Goal: Task Accomplishment & Management: Manage account settings

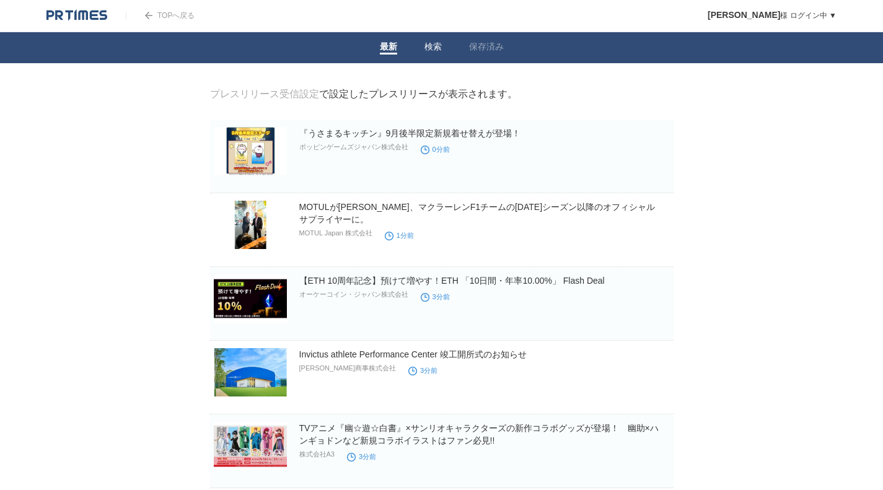
click at [441, 50] on link "検索" at bounding box center [433, 48] width 17 height 13
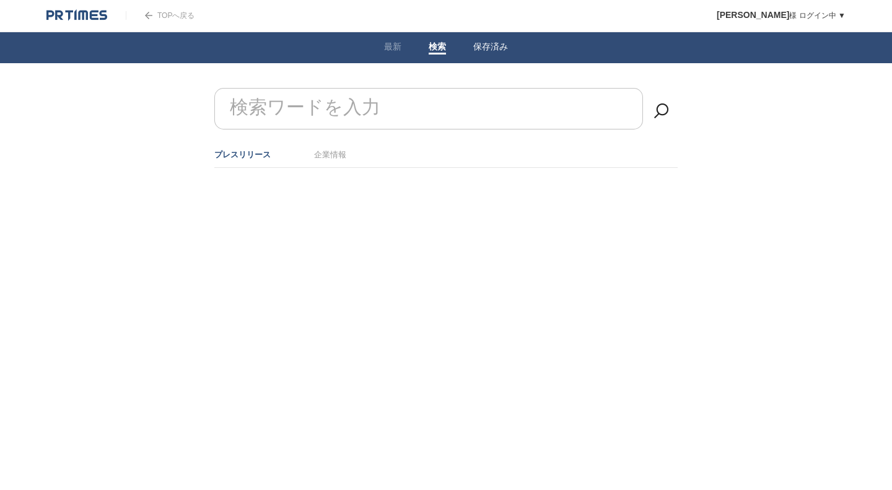
click at [506, 43] on link "保存済み" at bounding box center [490, 48] width 35 height 13
click at [392, 46] on link "最新" at bounding box center [392, 48] width 17 height 13
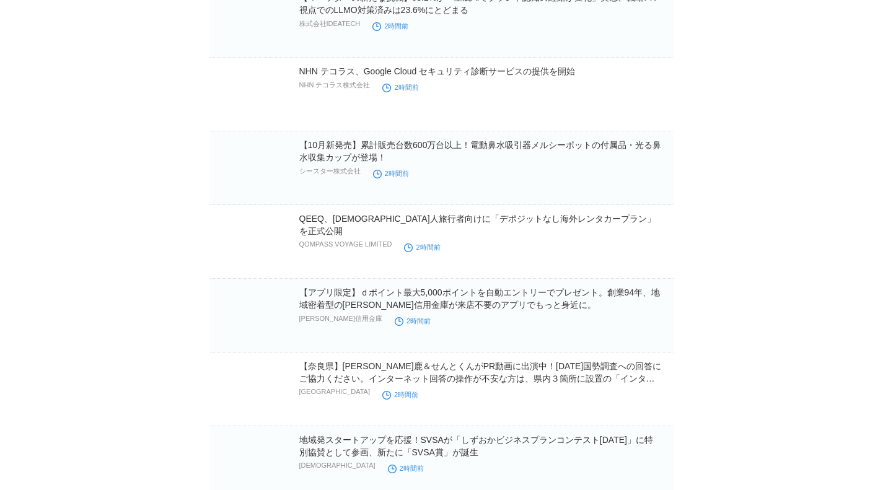
scroll to position [20344, 0]
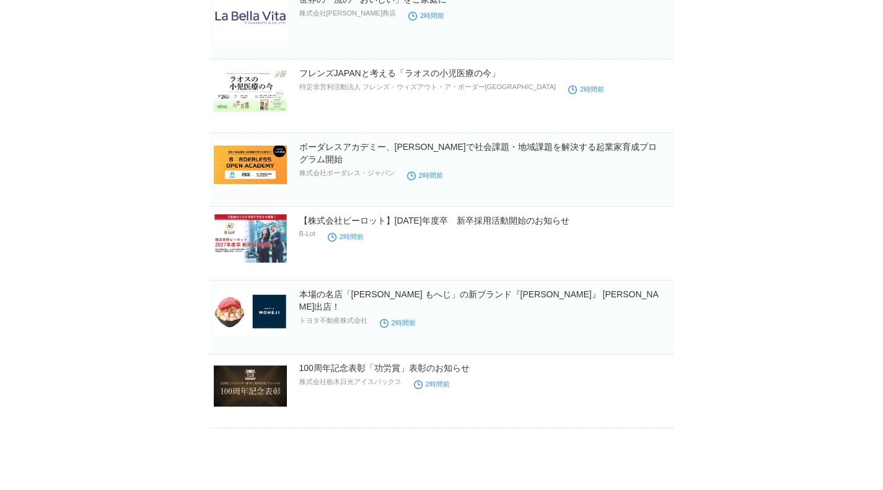
drag, startPoint x: 750, startPoint y: 156, endPoint x: 757, endPoint y: 519, distance: 363.2
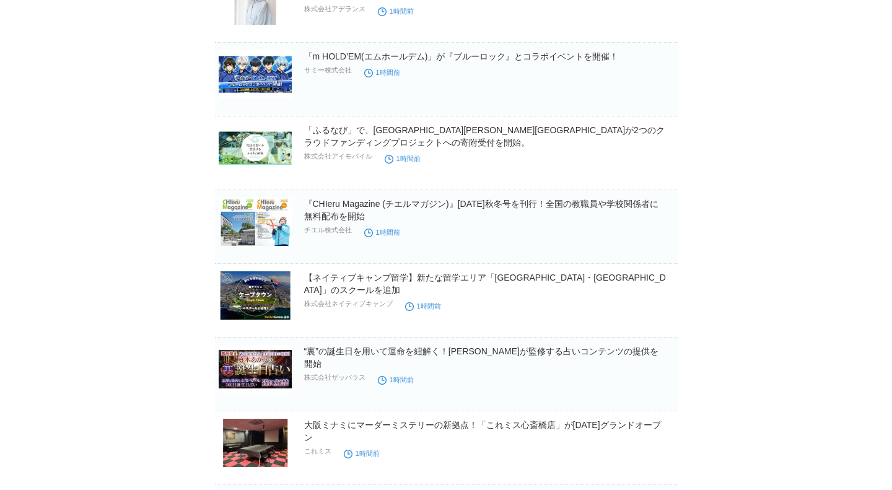
scroll to position [0, 0]
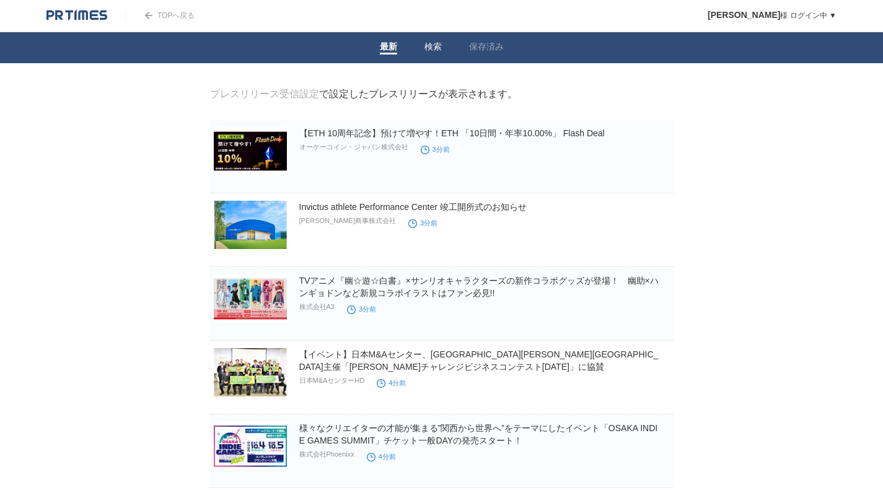
click at [443, 46] on li "検索" at bounding box center [433, 47] width 45 height 31
click at [433, 38] on li "検索" at bounding box center [433, 47] width 45 height 31
click at [433, 47] on link "検索" at bounding box center [433, 48] width 17 height 13
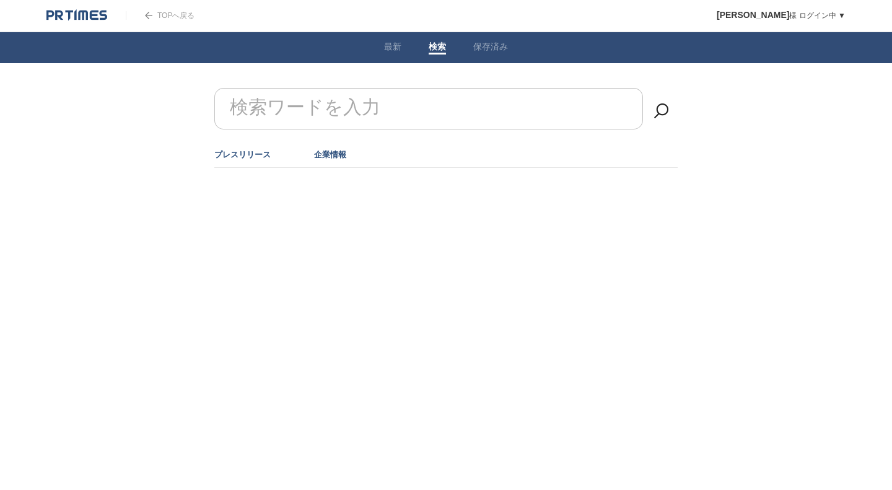
click at [335, 156] on link "企業情報" at bounding box center [330, 154] width 32 height 9
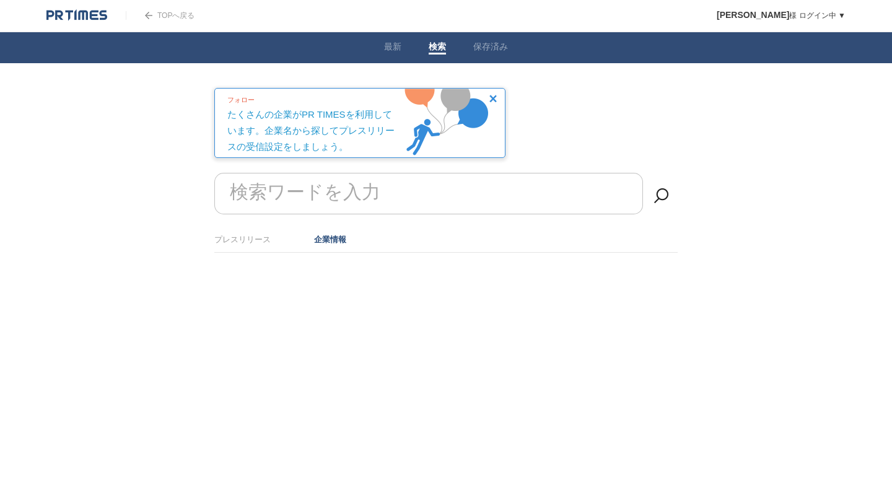
click at [165, 11] on div "TOPへ戻る" at bounding box center [160, 15] width 69 height 31
click at [312, 126] on div "フォロー たくさんの企業がPR TIMESを利用しています。企業名から探してプレスリリースの受信設定をしましょう。" at bounding box center [314, 122] width 174 height 66
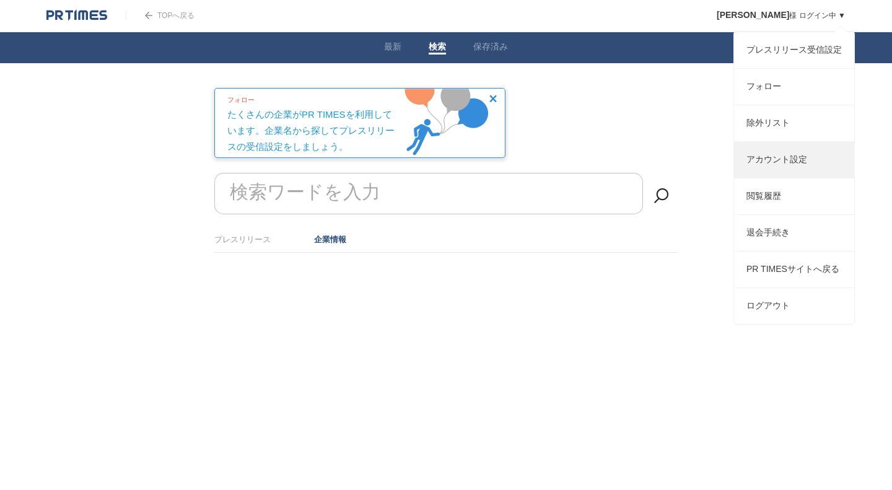
click at [797, 178] on link "アカウント設定" at bounding box center [794, 160] width 120 height 36
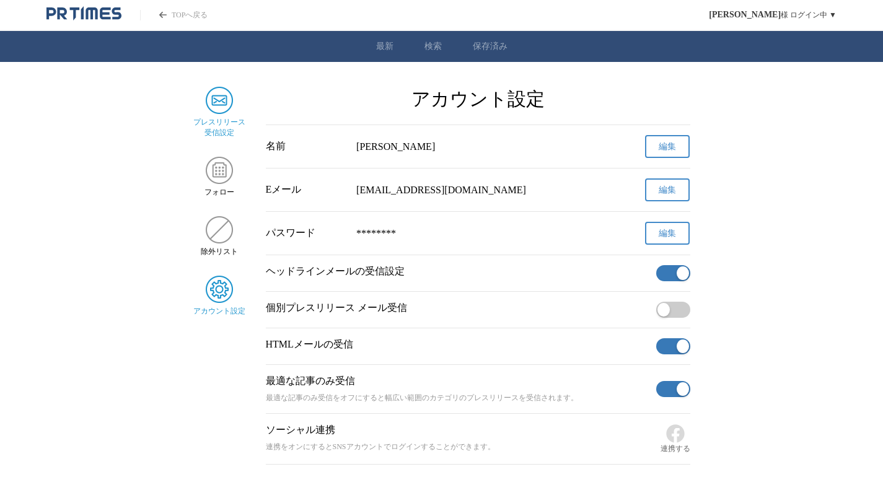
click at [227, 107] on img "サイドメニュー" at bounding box center [219, 100] width 27 height 27
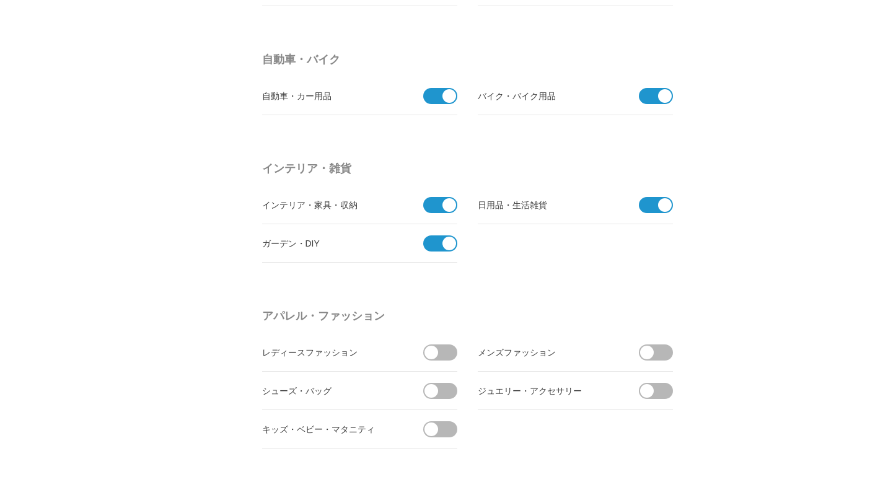
scroll to position [1611, 0]
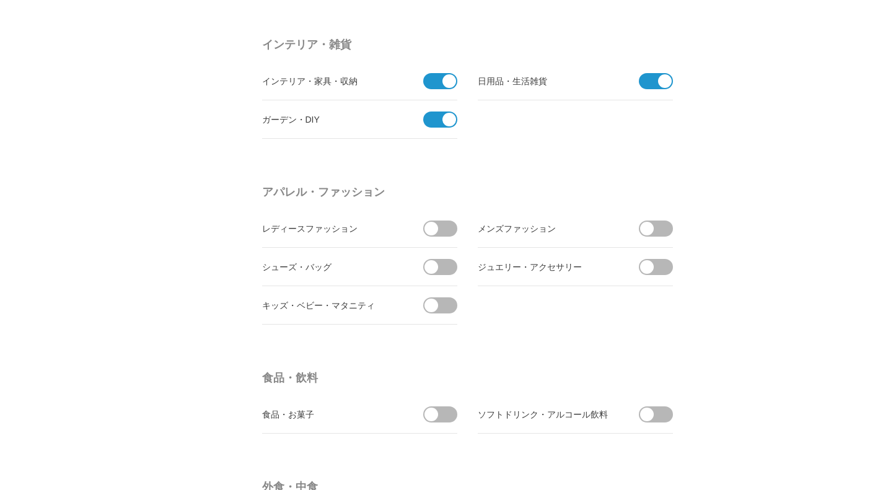
click at [438, 125] on span at bounding box center [436, 120] width 26 height 16
click at [0, 0] on input "checkbox" at bounding box center [0, 0] width 0 height 0
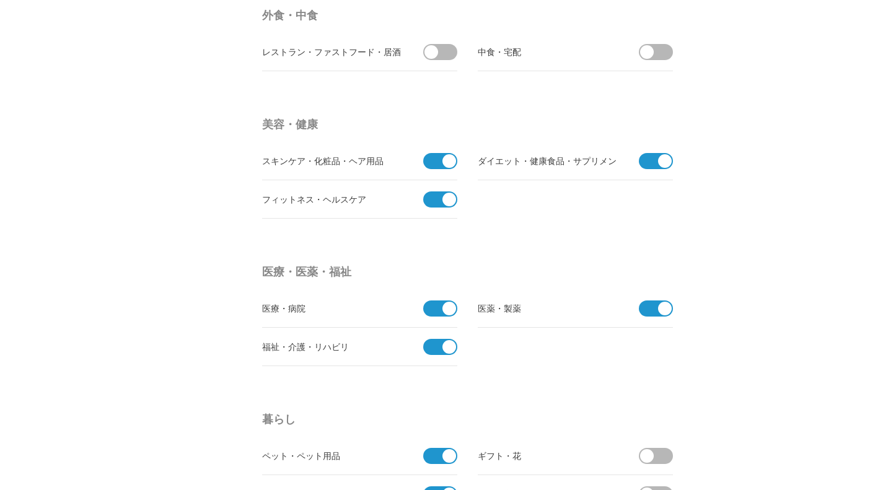
scroll to position [2107, 0]
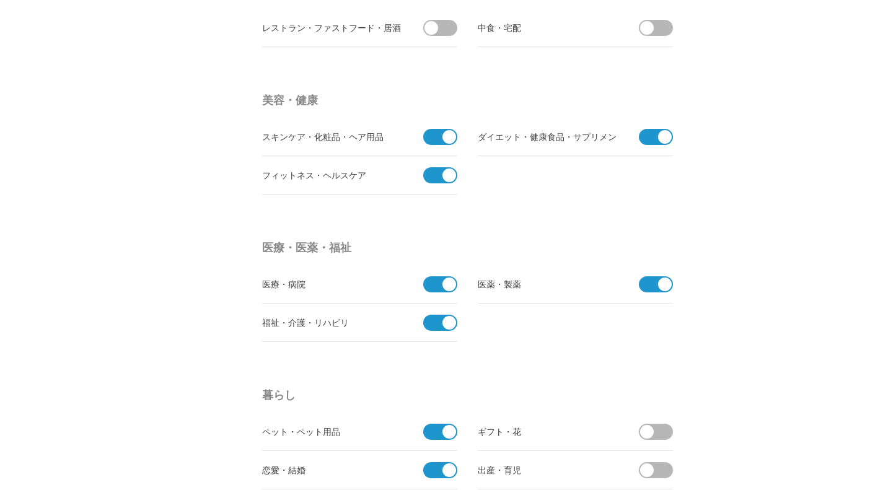
click at [646, 284] on span at bounding box center [652, 284] width 26 height 16
click at [0, 0] on input "checkbox" at bounding box center [0, 0] width 0 height 0
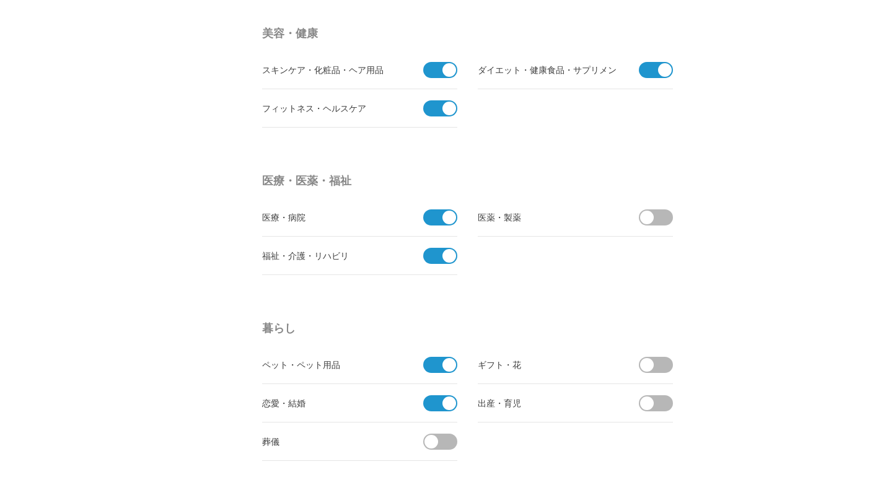
scroll to position [2293, 0]
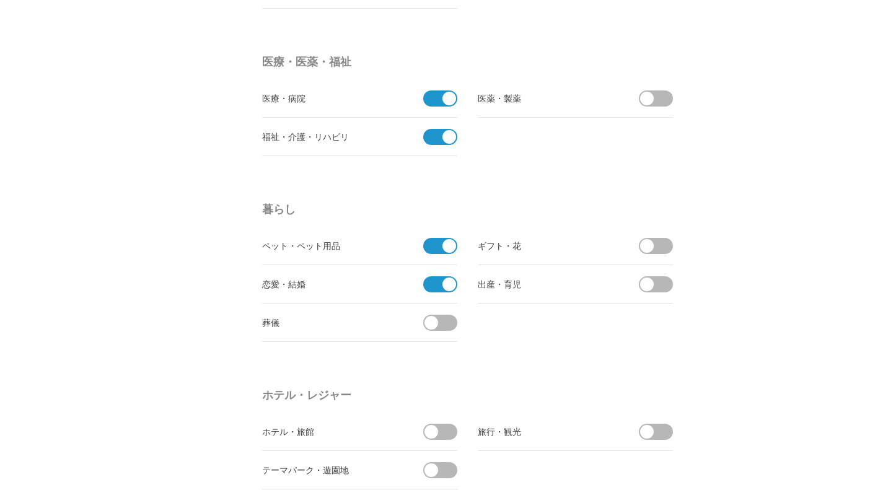
click at [440, 250] on span at bounding box center [436, 246] width 26 height 16
click at [0, 0] on input "checkbox" at bounding box center [0, 0] width 0 height 0
click at [440, 286] on span at bounding box center [436, 284] width 26 height 16
click at [0, 0] on input "checkbox" at bounding box center [0, 0] width 0 height 0
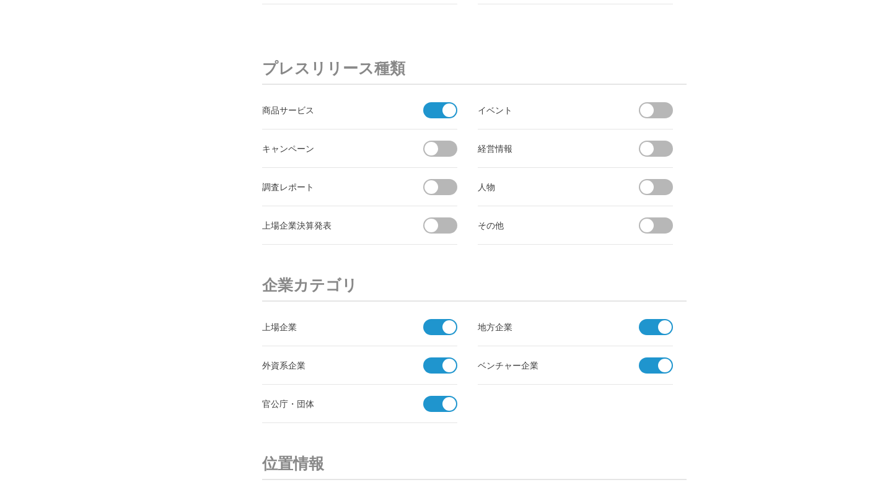
scroll to position [4152, 0]
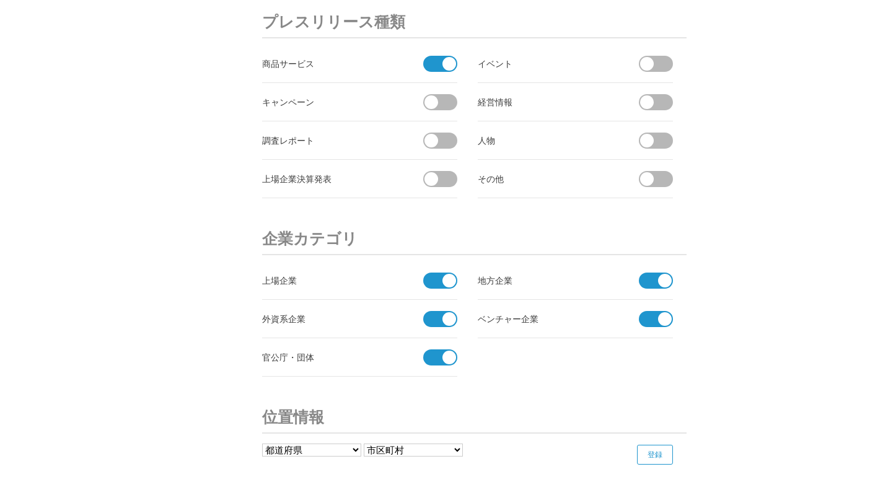
click at [449, 274] on span at bounding box center [449, 281] width 14 height 14
click at [0, 0] on input "checkbox" at bounding box center [0, 0] width 0 height 0
click at [439, 317] on span at bounding box center [436, 319] width 26 height 16
click at [0, 0] on input "checkbox" at bounding box center [0, 0] width 0 height 0
click at [436, 356] on span at bounding box center [436, 358] width 26 height 16
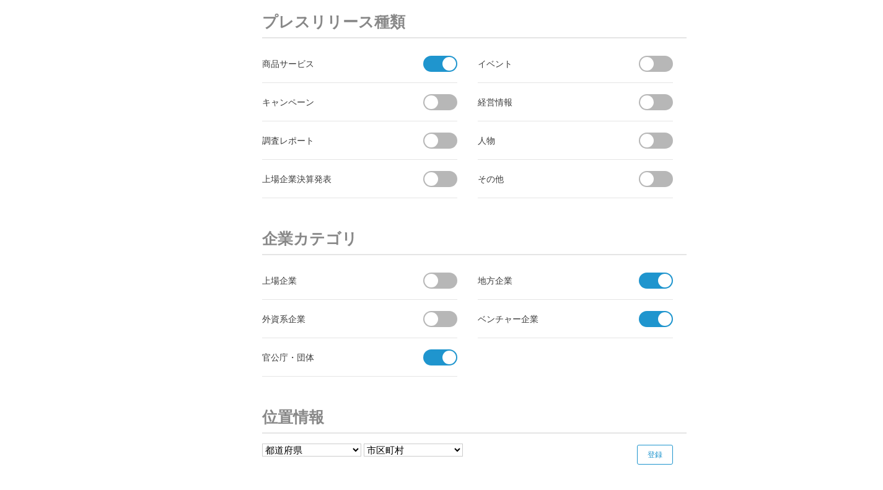
click at [0, 0] on input "checkbox" at bounding box center [0, 0] width 0 height 0
click at [655, 280] on span at bounding box center [652, 281] width 26 height 16
click at [0, 0] on input "checkbox" at bounding box center [0, 0] width 0 height 0
click at [662, 308] on li "ベンチャー企業" at bounding box center [575, 319] width 195 height 38
click at [659, 318] on span at bounding box center [665, 319] width 14 height 14
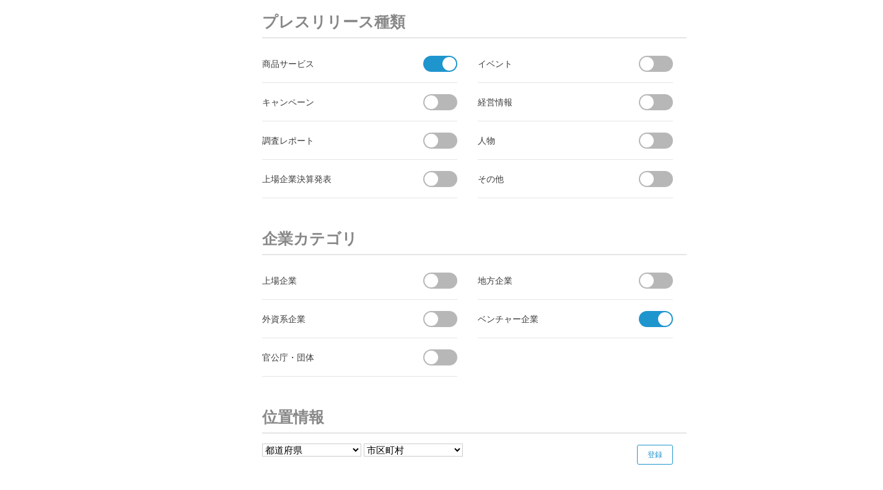
click at [0, 0] on input "checkbox" at bounding box center [0, 0] width 0 height 0
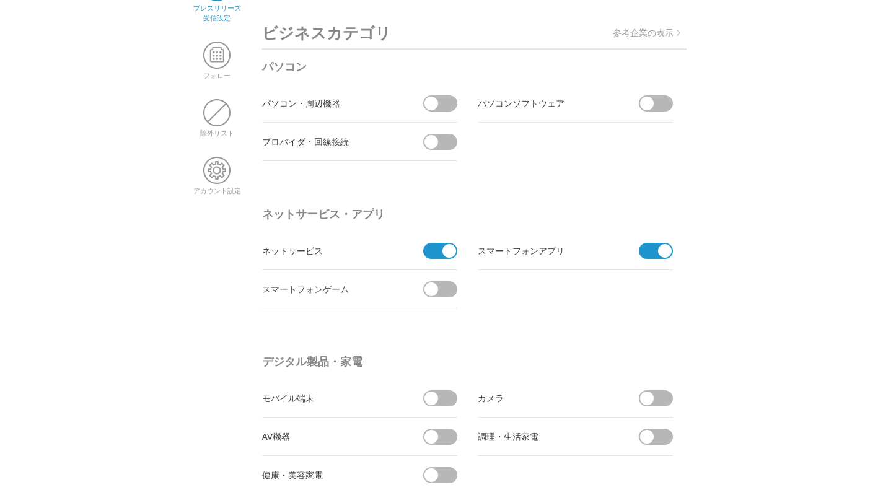
scroll to position [0, 0]
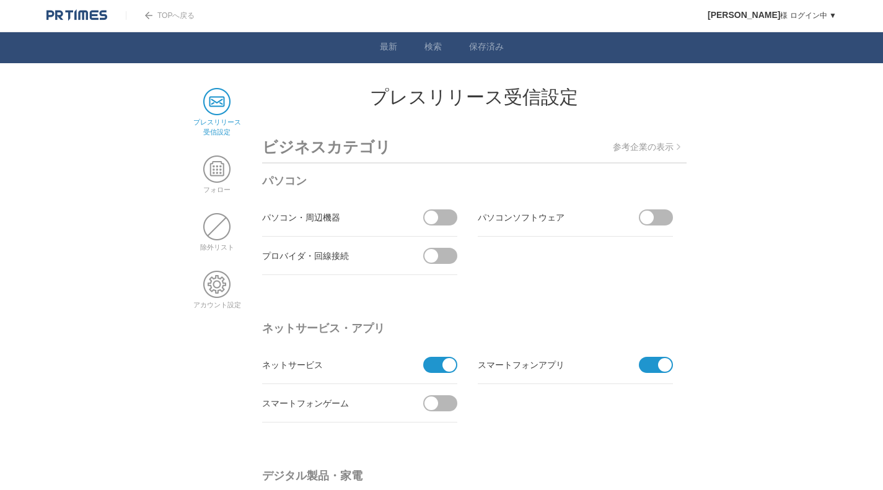
drag, startPoint x: 741, startPoint y: 378, endPoint x: 840, endPoint y: 10, distance: 381.2
